Goal: Check status

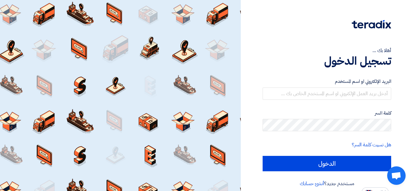
scroll to position [6, 0]
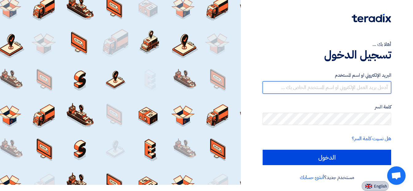
type input "[EMAIL_ADDRESS][DOMAIN_NAME]"
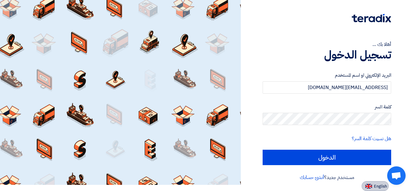
click at [373, 187] on button "English" at bounding box center [374, 186] width 27 height 10
type input "Sign in"
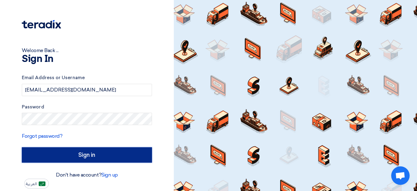
click at [105, 153] on input "Sign in" at bounding box center [87, 154] width 130 height 15
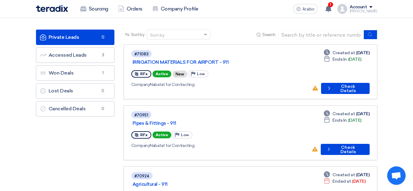
scroll to position [31, 0]
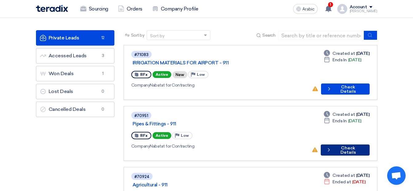
click at [339, 146] on font "Check Details" at bounding box center [348, 150] width 30 height 9
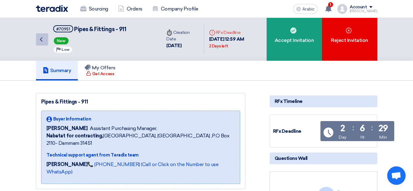
click at [41, 38] on icon "Back" at bounding box center [40, 39] width 7 height 7
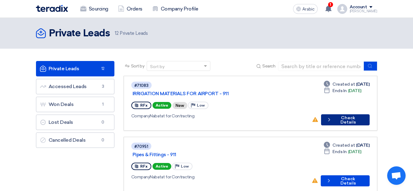
click at [341, 116] on font "Check Details" at bounding box center [348, 120] width 30 height 9
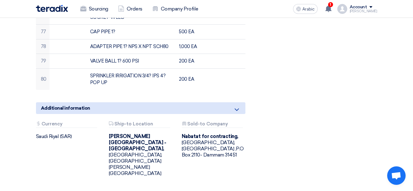
scroll to position [1506, 0]
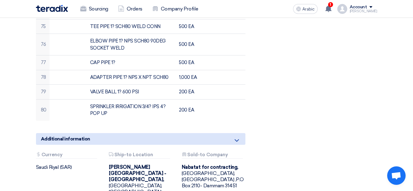
click at [238, 136] on icon at bounding box center [236, 139] width 7 height 7
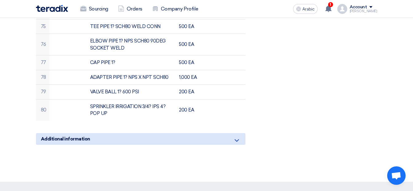
click at [238, 136] on icon at bounding box center [236, 139] width 7 height 7
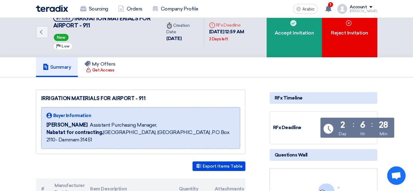
scroll to position [0, 0]
